Goal: Transaction & Acquisition: Book appointment/travel/reservation

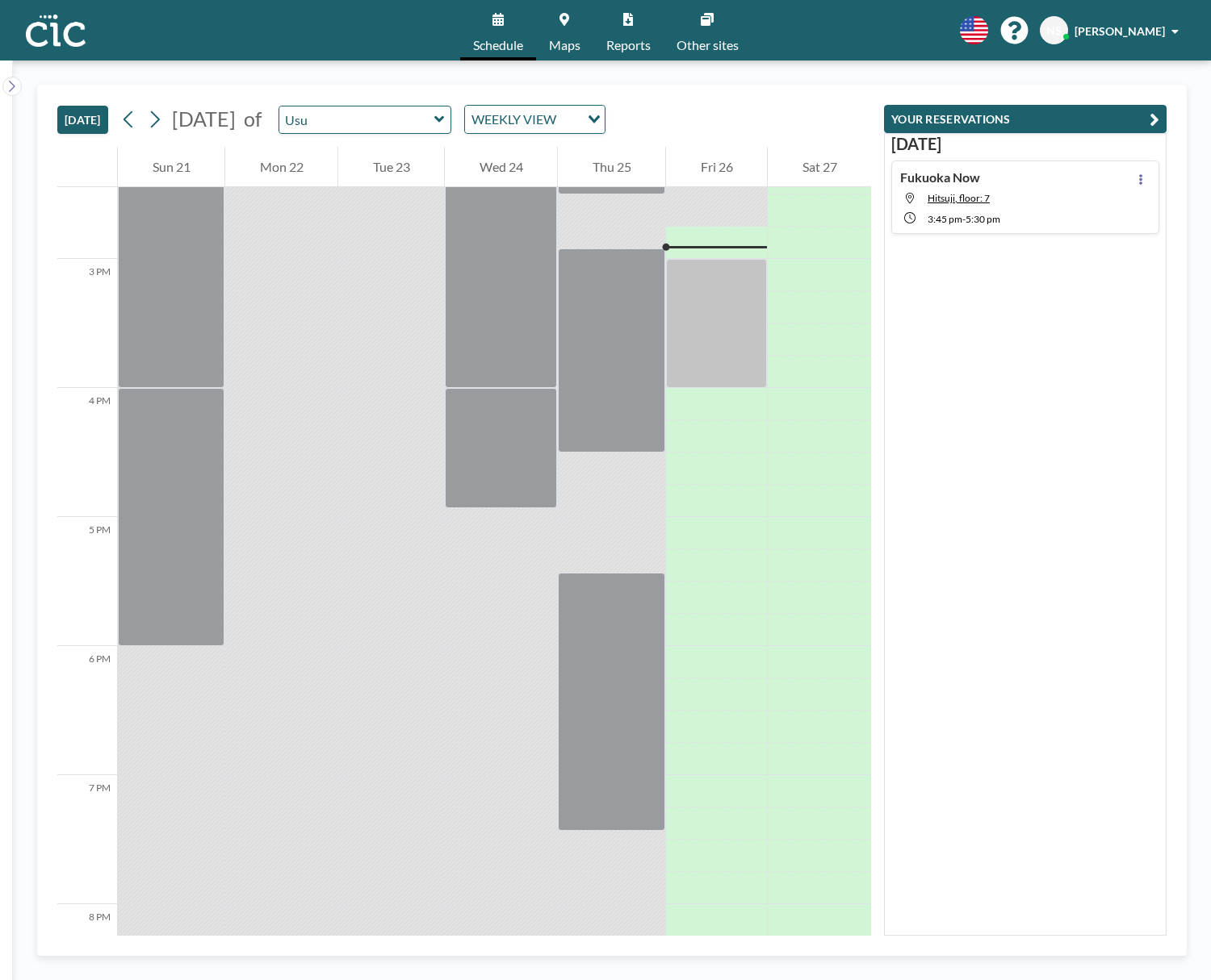
scroll to position [1872, 0]
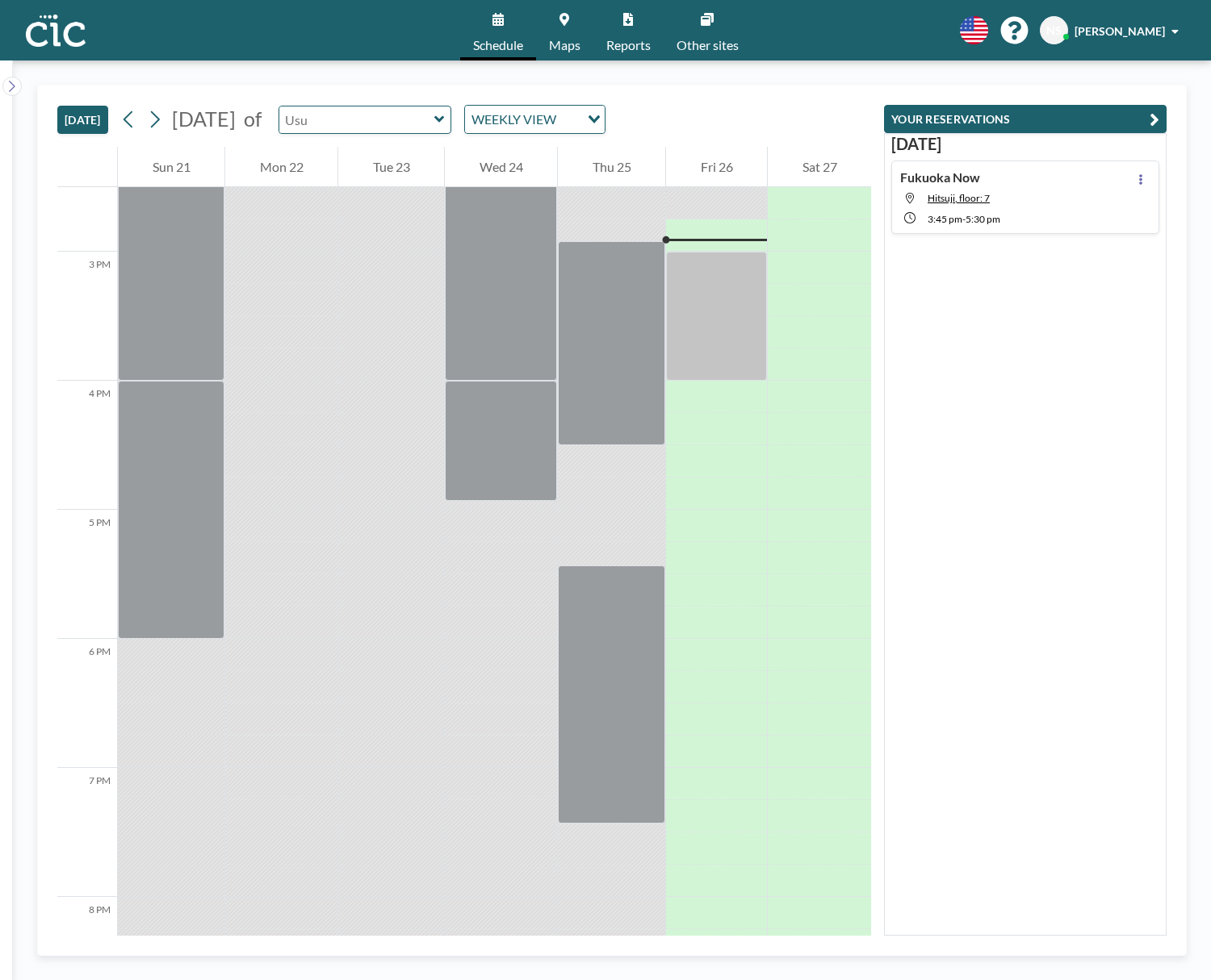
click at [434, 116] on input "text" at bounding box center [357, 120] width 155 height 27
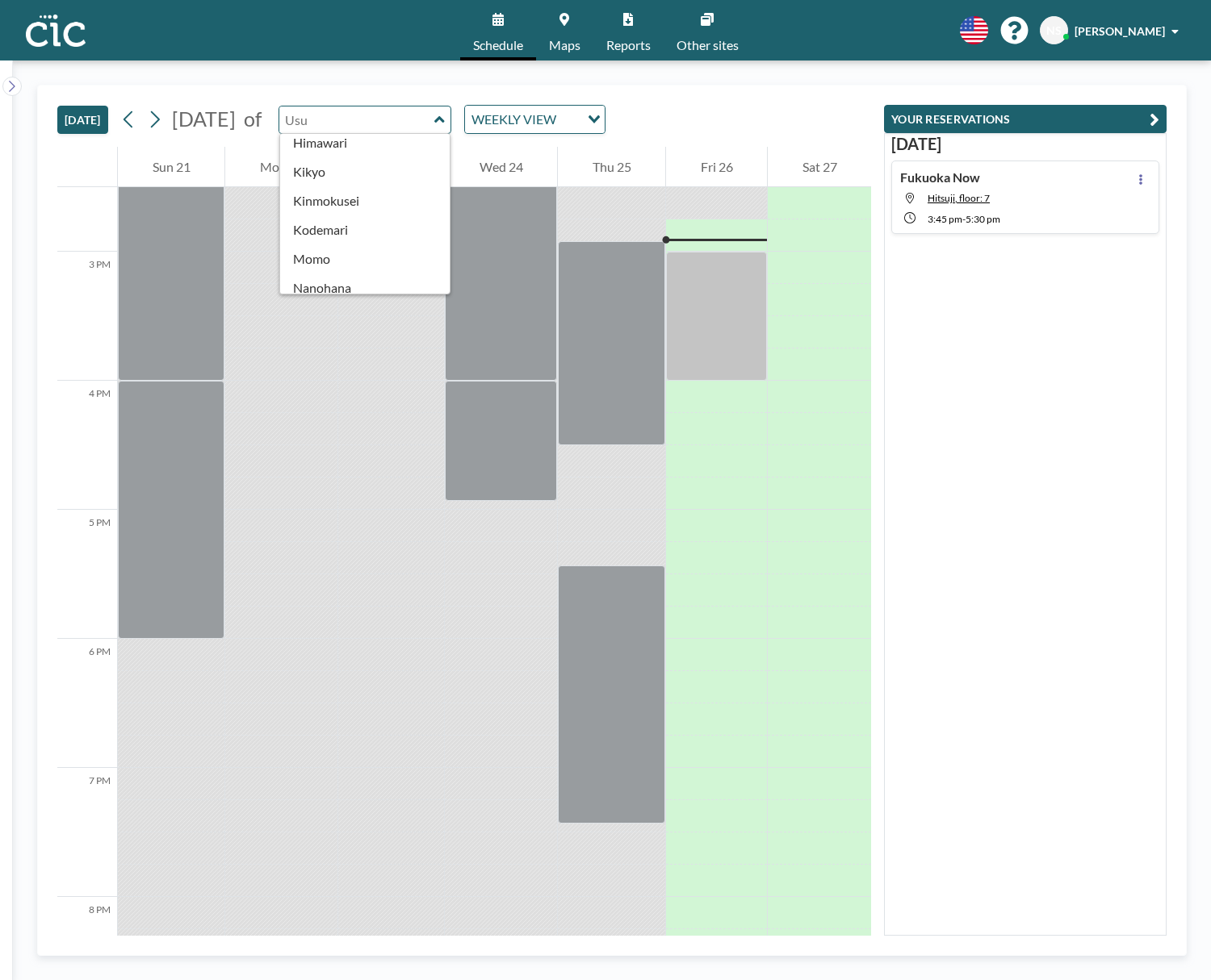
scroll to position [432, 0]
click at [422, 120] on input "text" at bounding box center [357, 120] width 155 height 27
type input "Usu"
click at [791, 92] on div "TODAY September 2025 of Usu Conference Room Hane Hitsuji Kaminari Kasa Kiri Kum…" at bounding box center [464, 116] width 814 height 61
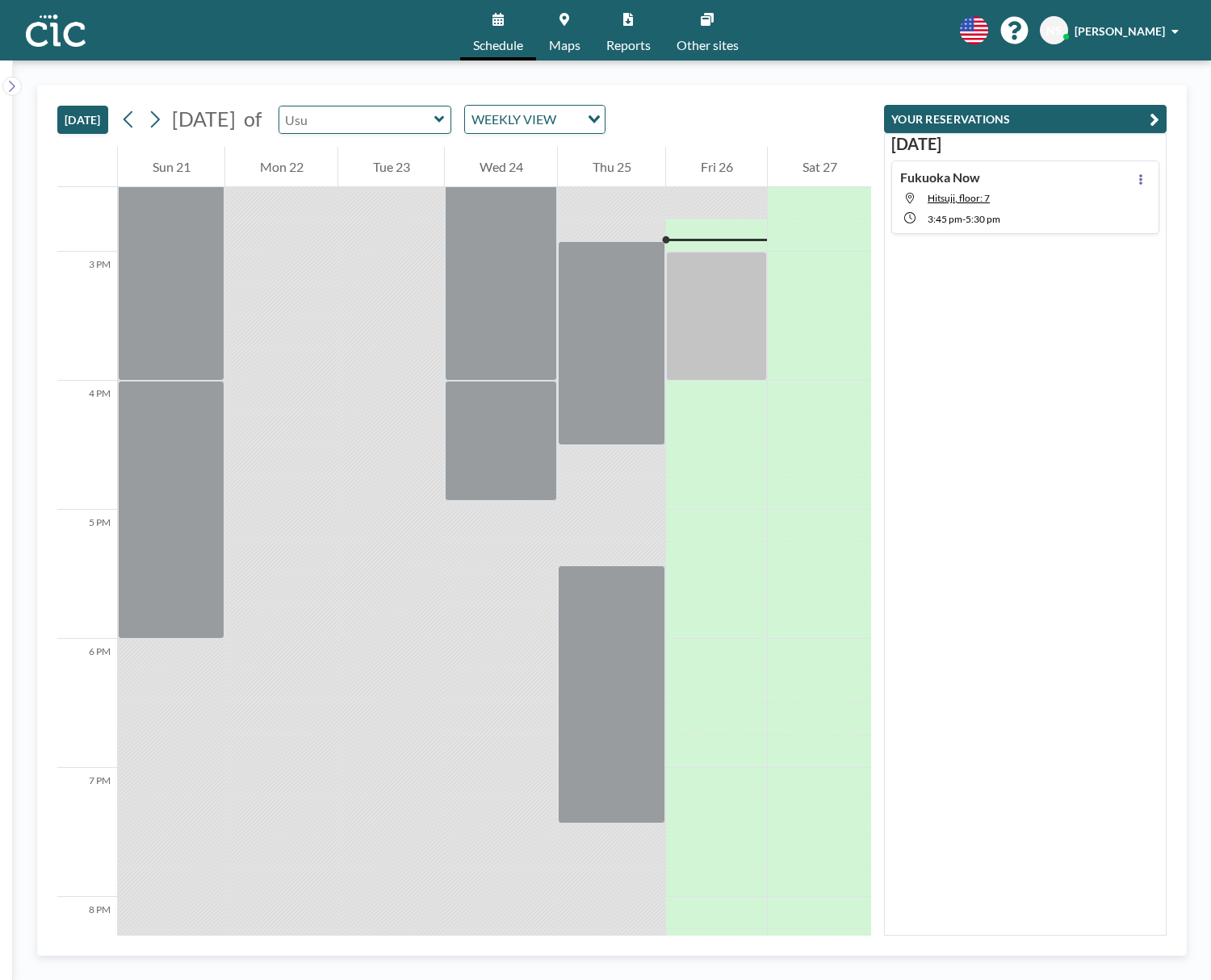
click at [434, 118] on input "text" at bounding box center [357, 120] width 155 height 27
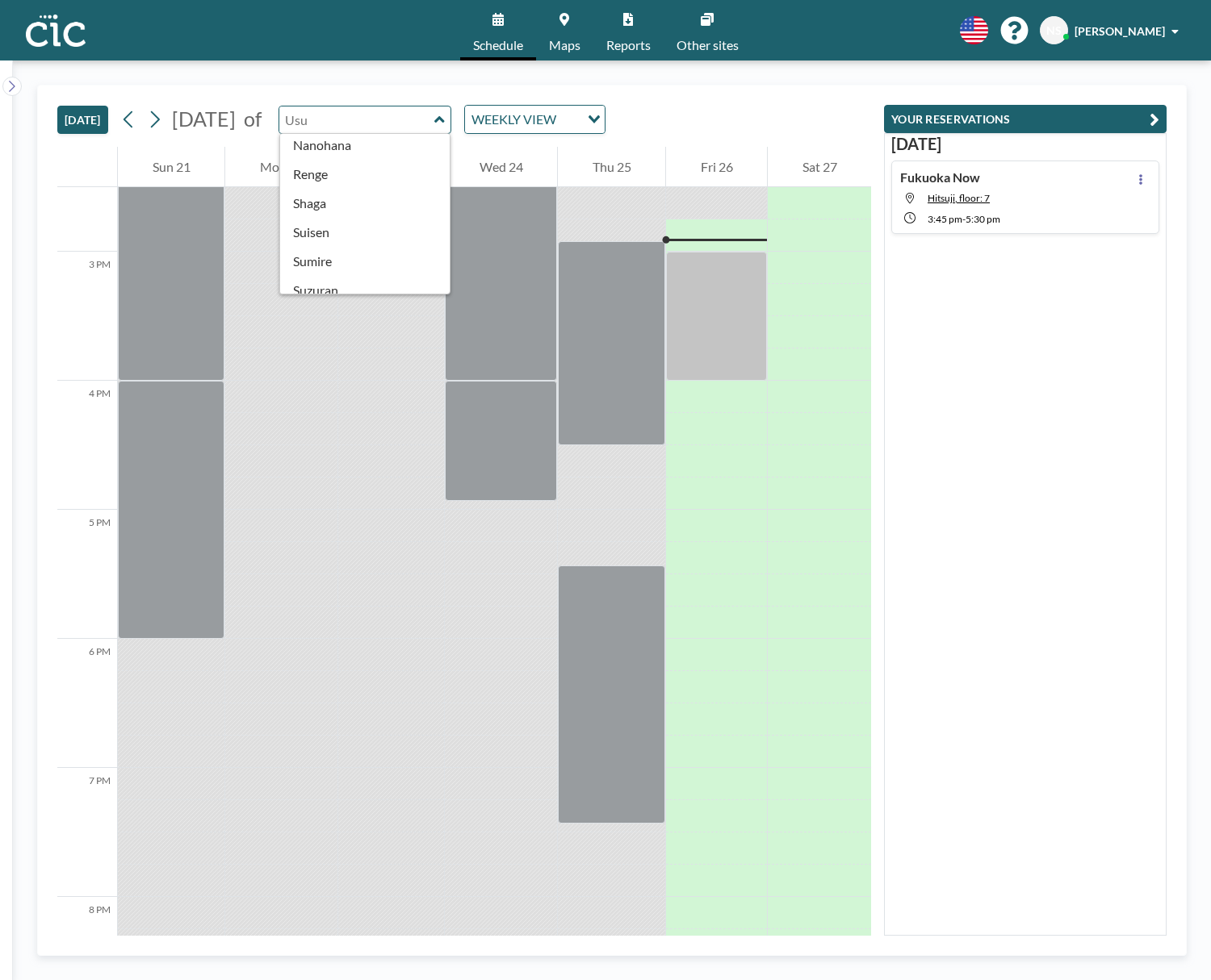
scroll to position [886, 0]
type input "Une"
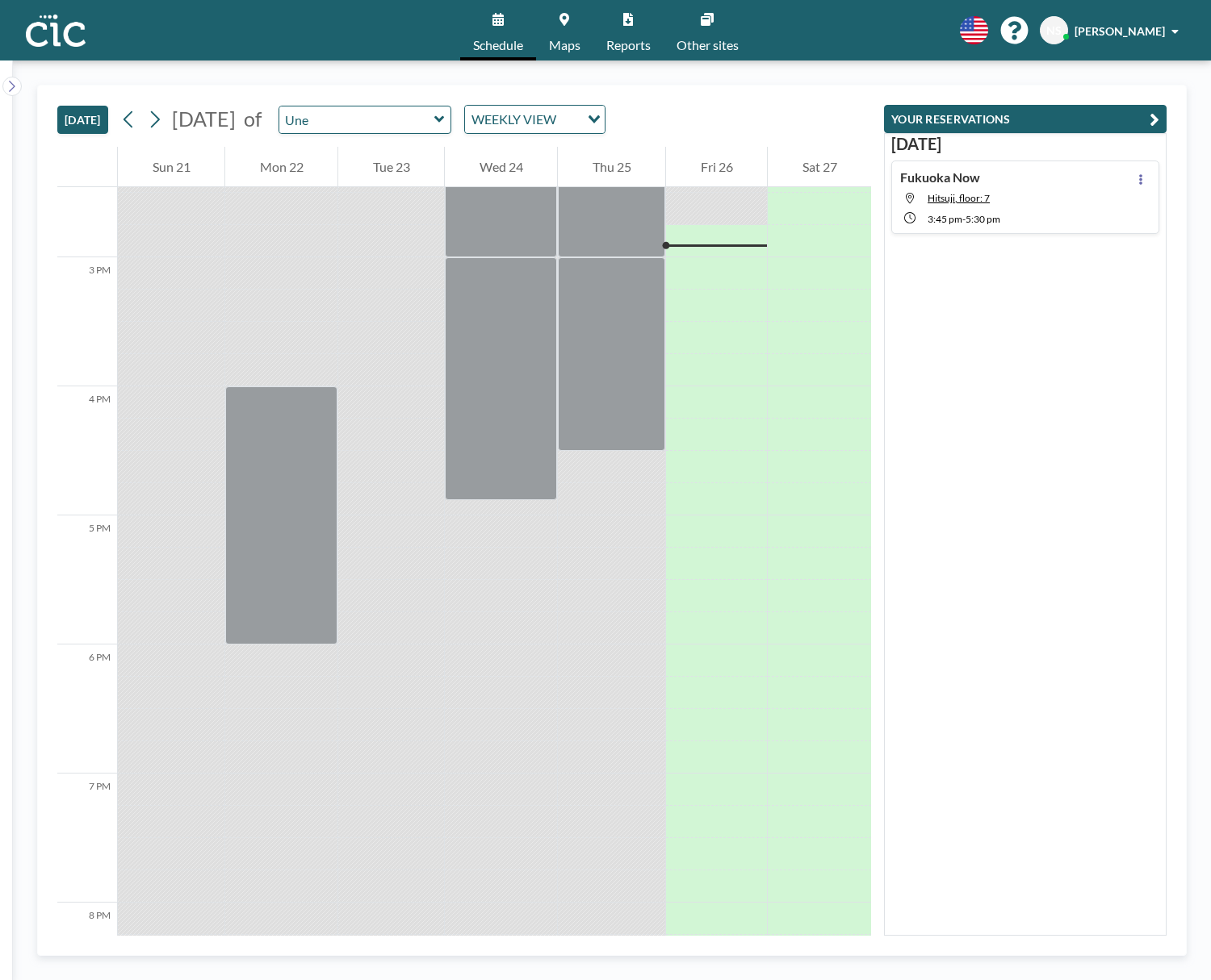
scroll to position [1872, 0]
click at [495, 39] on span "Schedule" at bounding box center [498, 46] width 50 height 13
click at [496, 31] on link "Schedule" at bounding box center [497, 30] width 76 height 60
click at [578, 33] on link "Maps" at bounding box center [564, 30] width 57 height 60
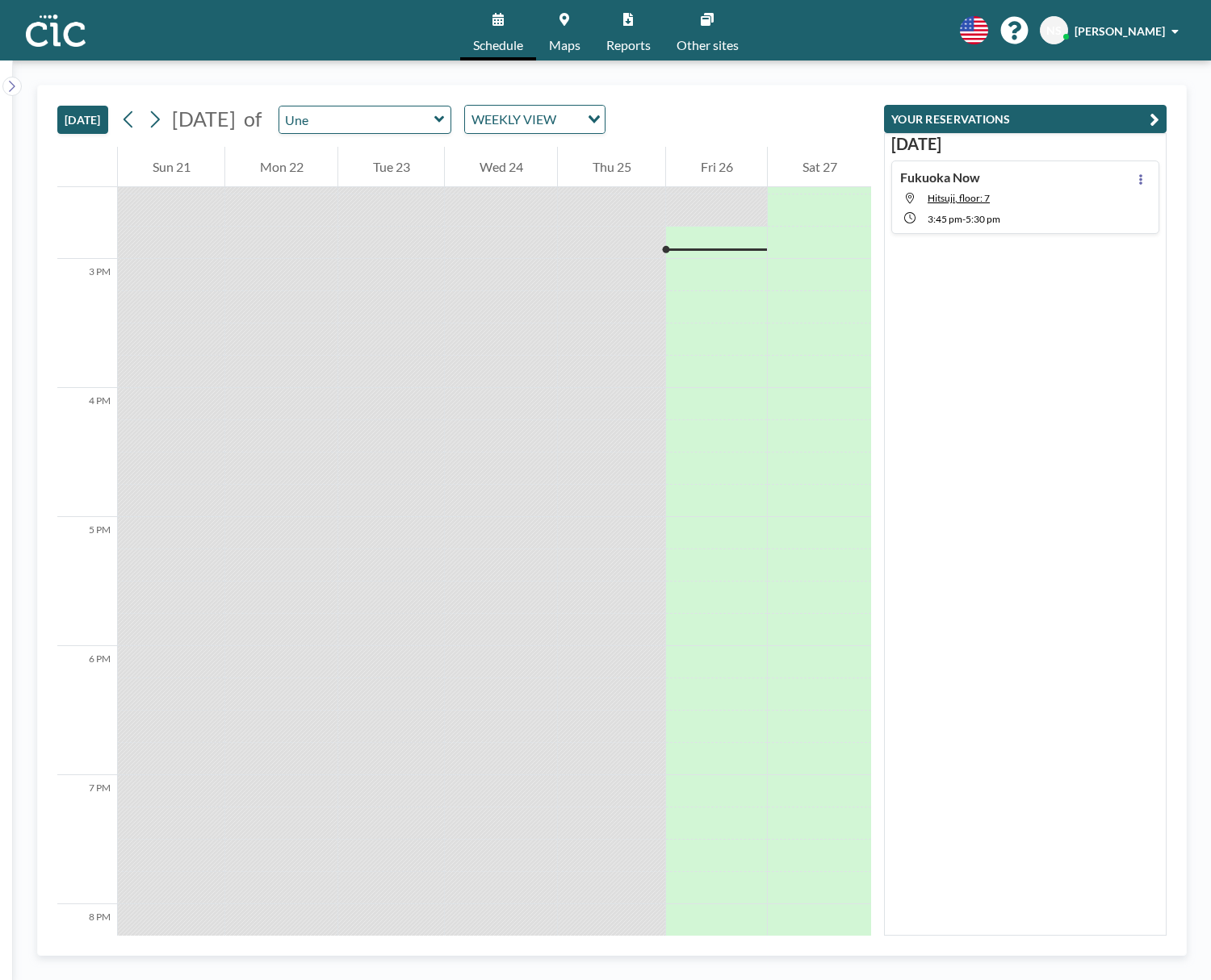
scroll to position [1872, 0]
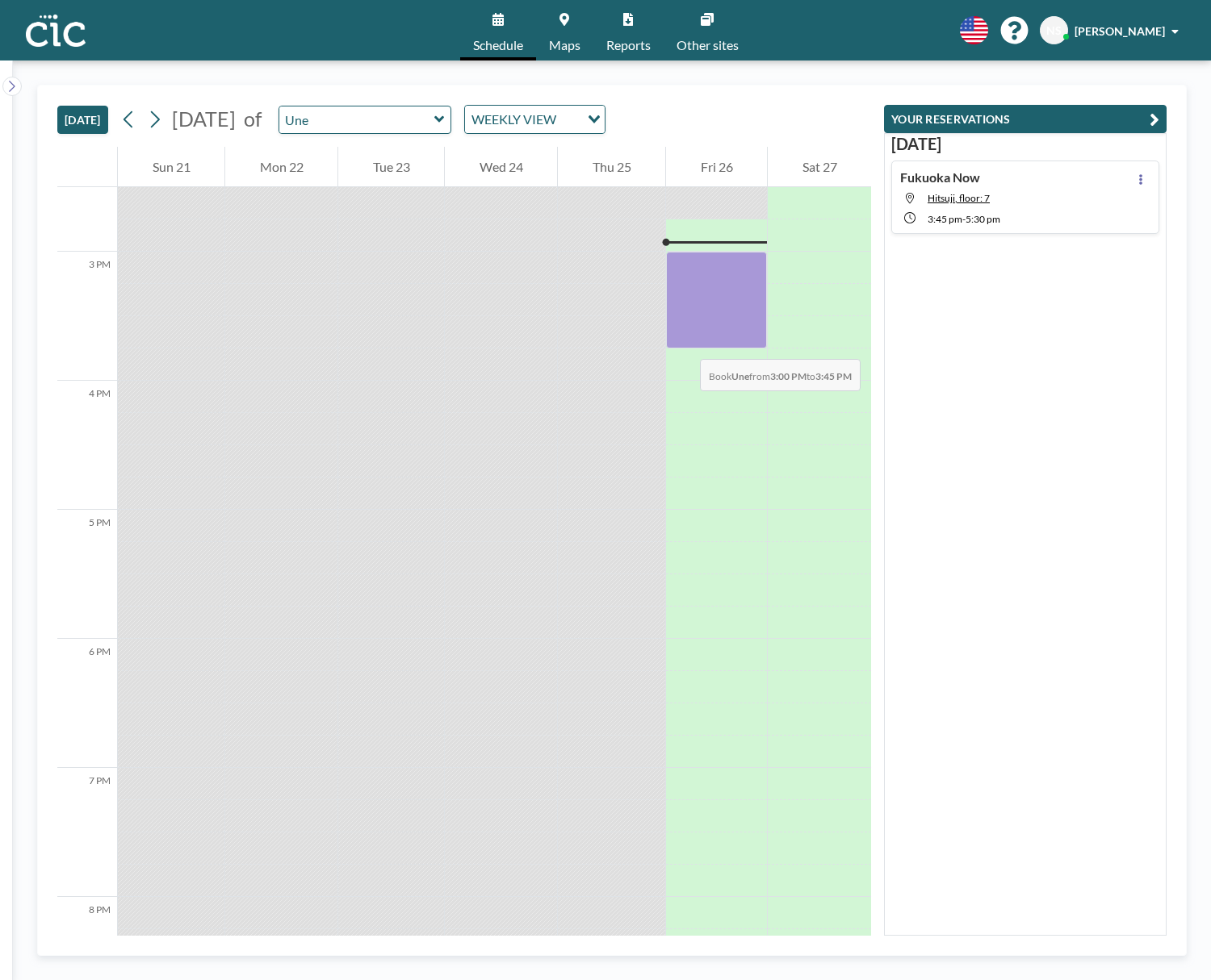
drag, startPoint x: 675, startPoint y: 278, endPoint x: 684, endPoint y: 343, distance: 65.6
click at [684, 343] on div at bounding box center [716, 299] width 101 height 97
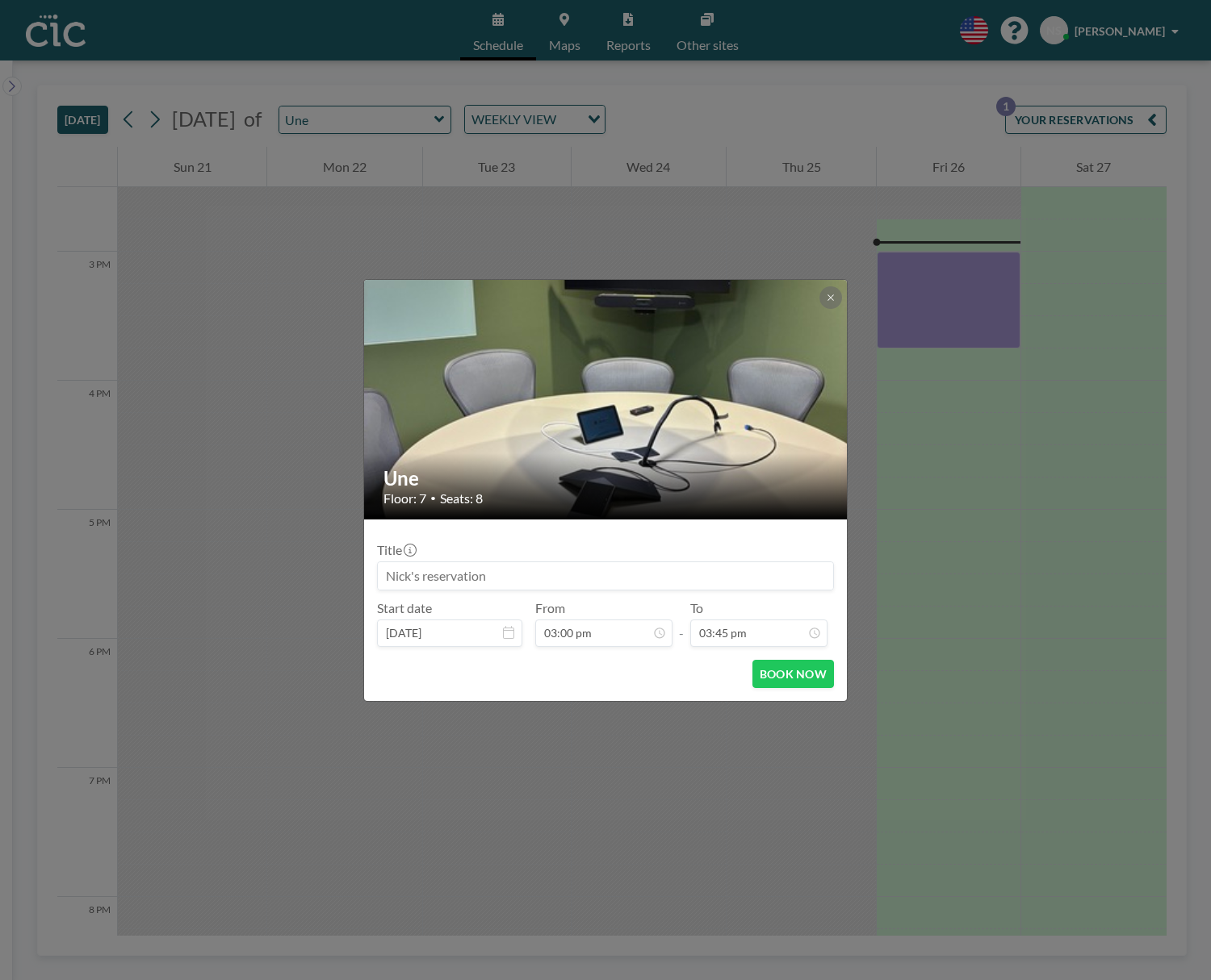
drag, startPoint x: 501, startPoint y: 573, endPoint x: 375, endPoint y: 565, distance: 126.3
click at [376, 566] on form "Title Start date [DATE] From 03:00 pm - To 03:45 pm BOOK NOW" at bounding box center [606, 611] width 483 height 182
type input "Fukuoka Now"
click at [822, 671] on button "BOOK NOW" at bounding box center [793, 674] width 81 height 29
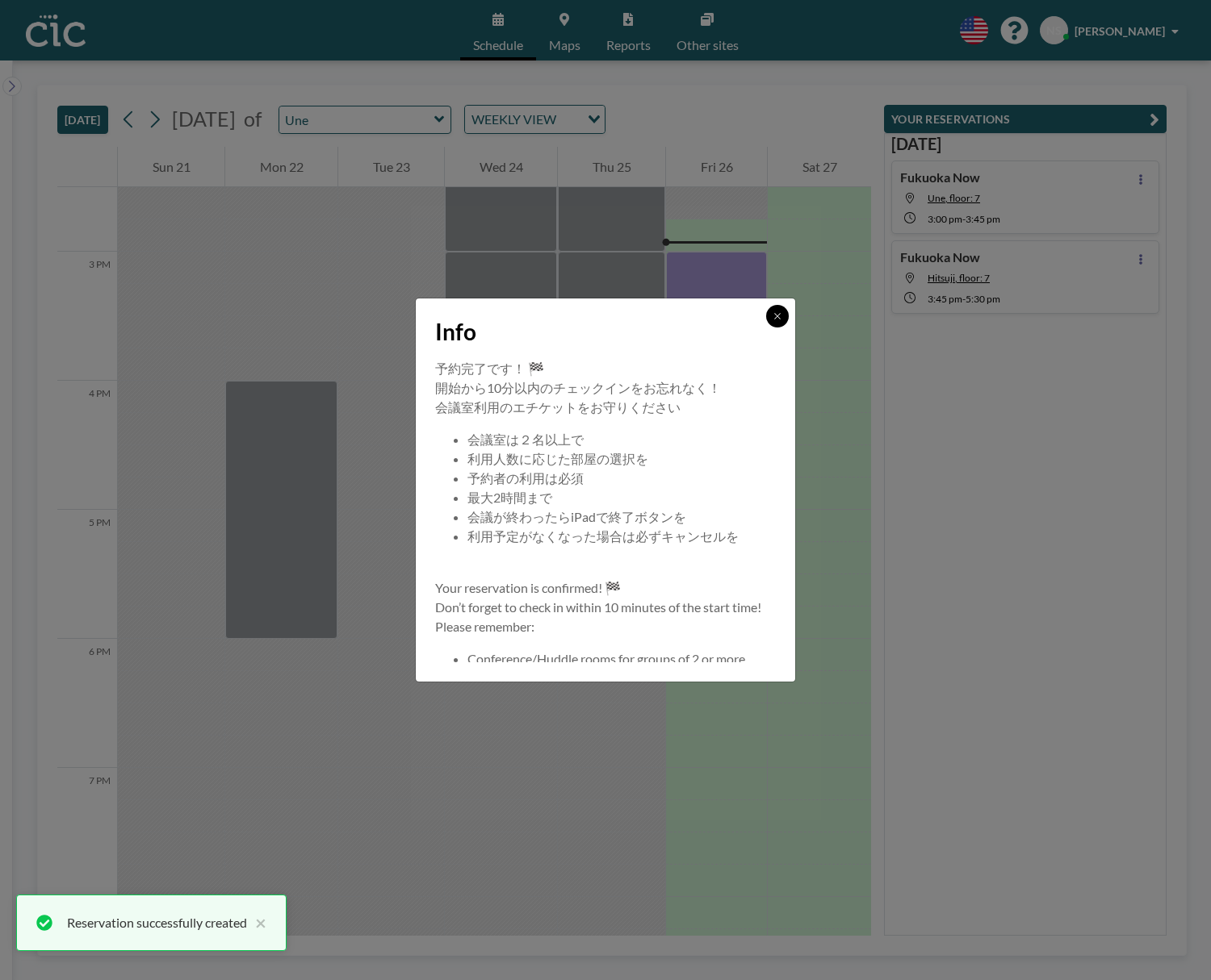
click at [782, 315] on button at bounding box center [778, 316] width 23 height 23
